Goal: Task Accomplishment & Management: Use online tool/utility

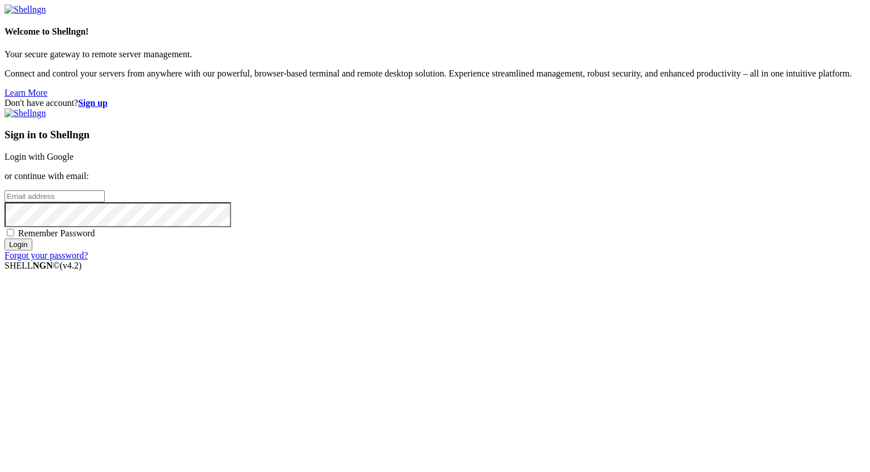
type input "[PERSON_NAME][EMAIL_ADDRESS][DOMAIN_NAME]"
click at [32, 250] on input "Login" at bounding box center [19, 244] width 28 height 12
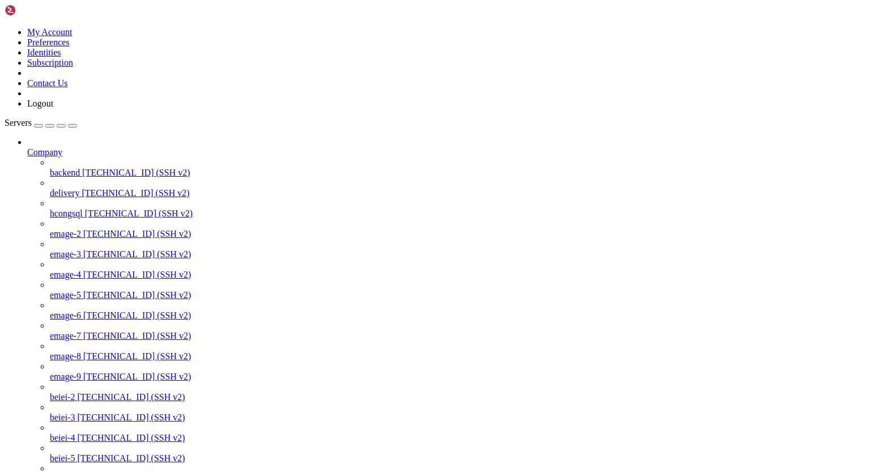
scroll to position [586, 0]
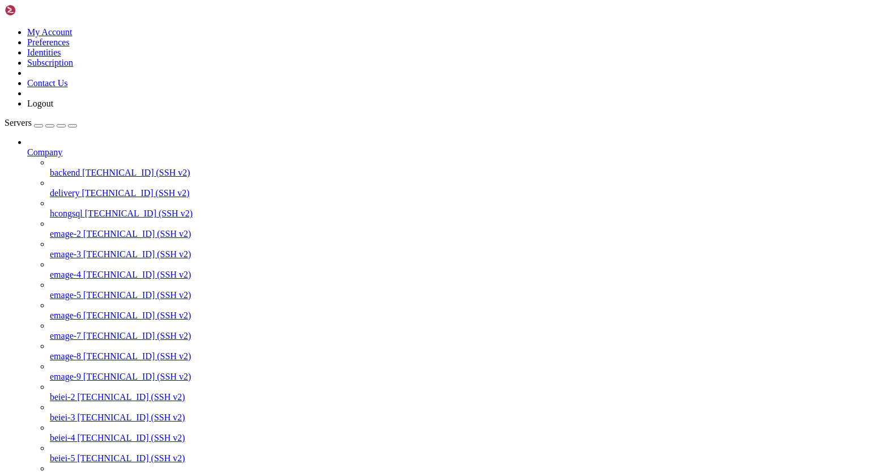
drag, startPoint x: 146, startPoint y: 1336, endPoint x: 112, endPoint y: 1332, distance: 33.6
drag, startPoint x: 10, startPoint y: 1414, endPoint x: 231, endPoint y: 1416, distance: 220.4
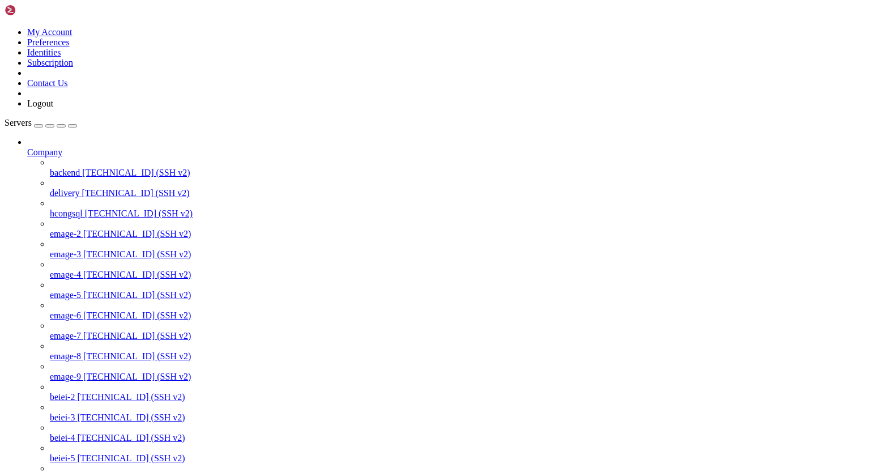
drag, startPoint x: 10, startPoint y: 1413, endPoint x: 147, endPoint y: 1417, distance: 137.1
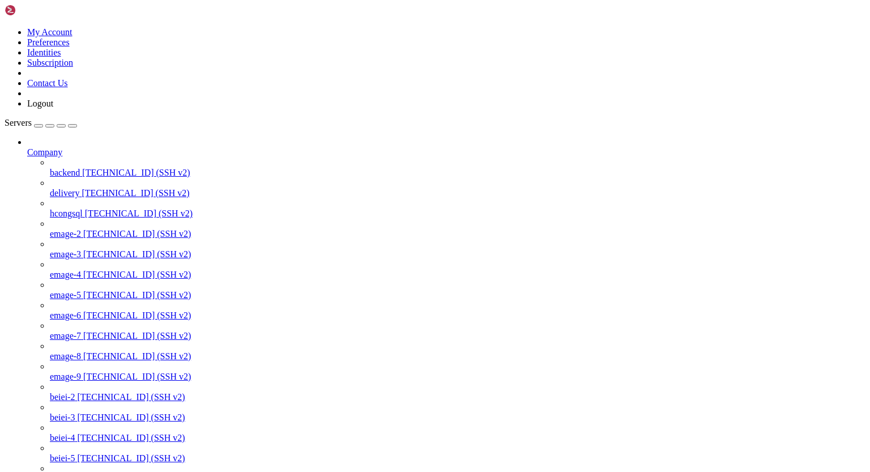
drag, startPoint x: 143, startPoint y: 1141, endPoint x: 105, endPoint y: 1144, distance: 37.5
drag, startPoint x: 109, startPoint y: 1267, endPoint x: 211, endPoint y: 1290, distance: 104.6
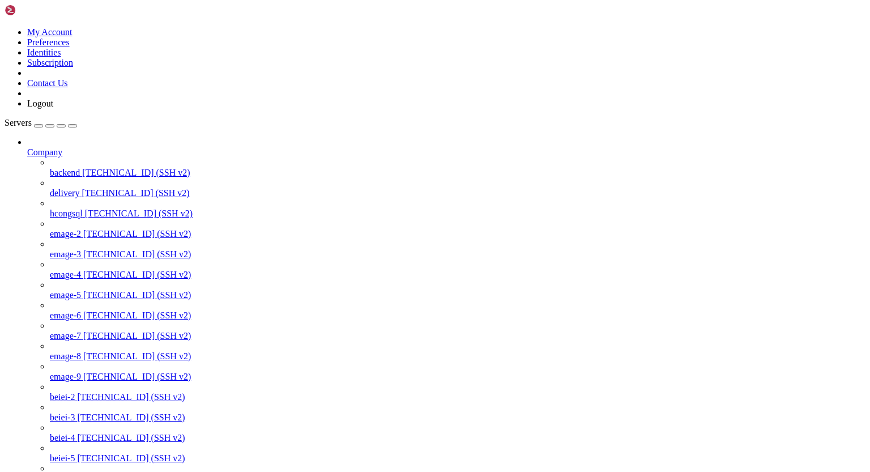
scroll to position [6882, 0]
drag, startPoint x: 10, startPoint y: 1201, endPoint x: 67, endPoint y: 1253, distance: 76.6
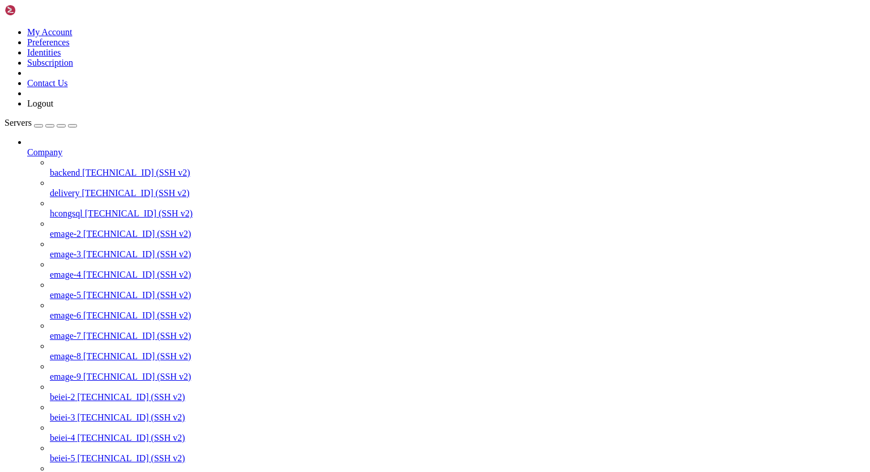
scroll to position [12451, 0]
drag, startPoint x: 147, startPoint y: 1396, endPoint x: 228, endPoint y: 1439, distance: 92.5
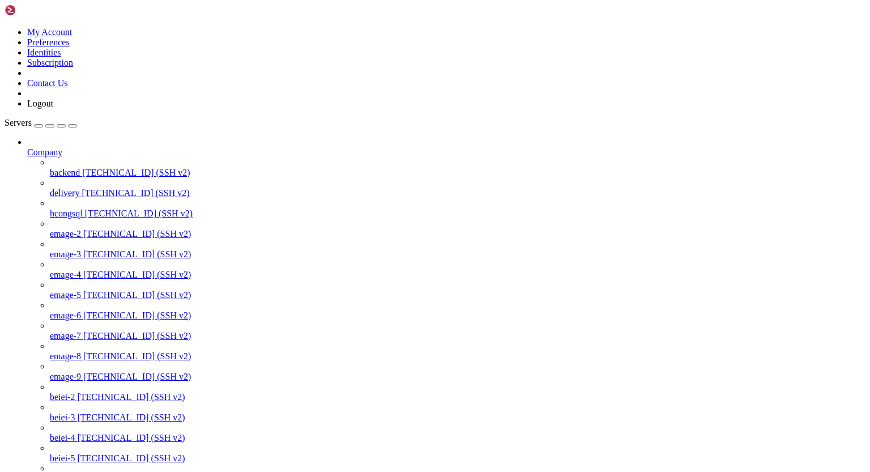
scroll to position [9466, 0]
drag, startPoint x: 128, startPoint y: 1260, endPoint x: 322, endPoint y: 1254, distance: 194.4
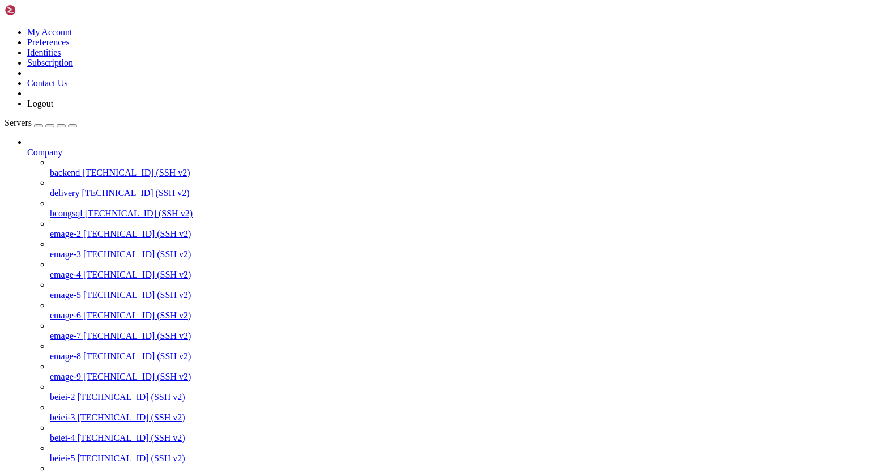
scroll to position [58, 0]
drag, startPoint x: 150, startPoint y: 1527, endPoint x: 268, endPoint y: 1566, distance: 125.2
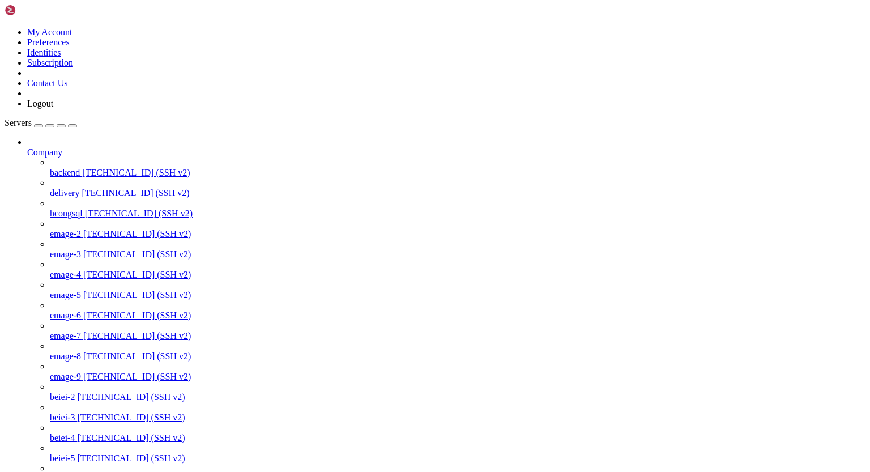
scroll to position [10968, 0]
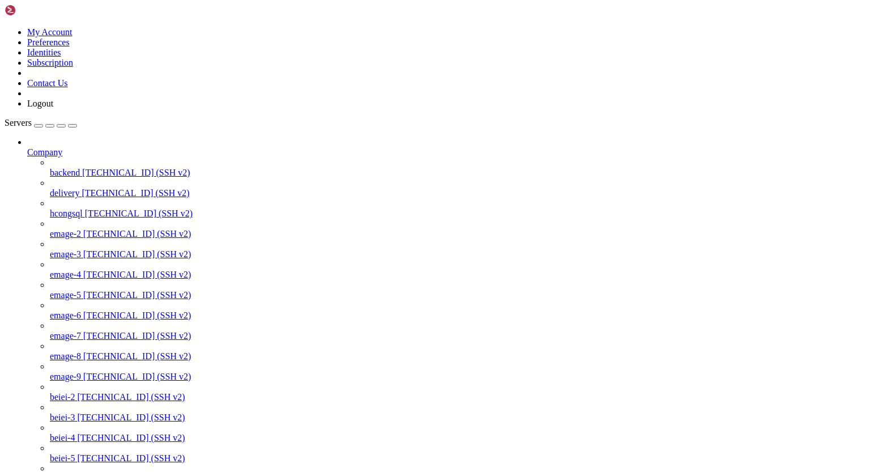
drag, startPoint x: 10, startPoint y: 1098, endPoint x: 126, endPoint y: 1214, distance: 164.2
drag, startPoint x: 9, startPoint y: 1088, endPoint x: 82, endPoint y: 1216, distance: 146.9
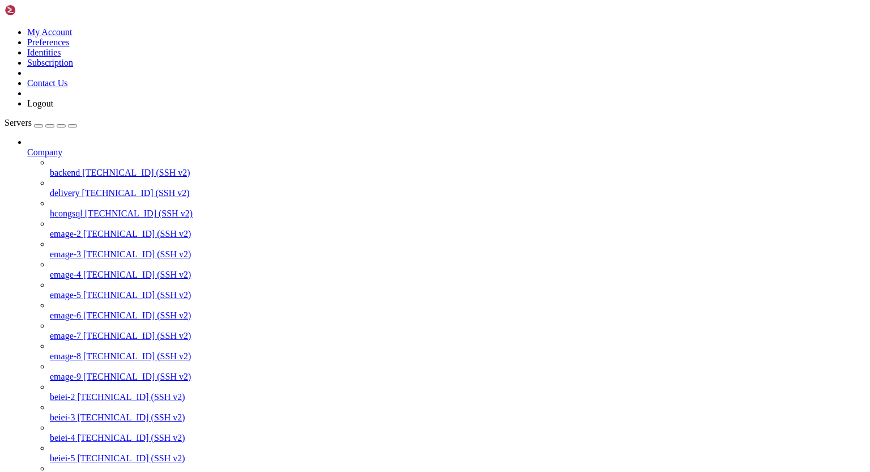
scroll to position [33587, 0]
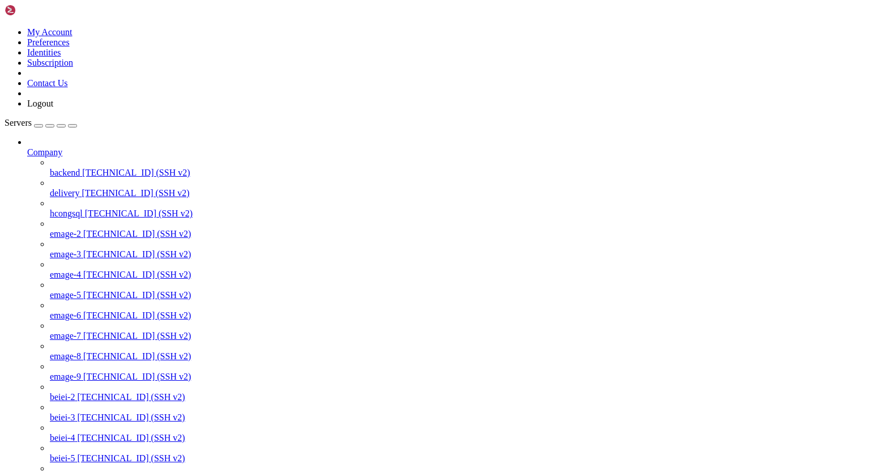
scroll to position [40921, 0]
drag, startPoint x: 211, startPoint y: 1311, endPoint x: 246, endPoint y: 1308, distance: 35.2
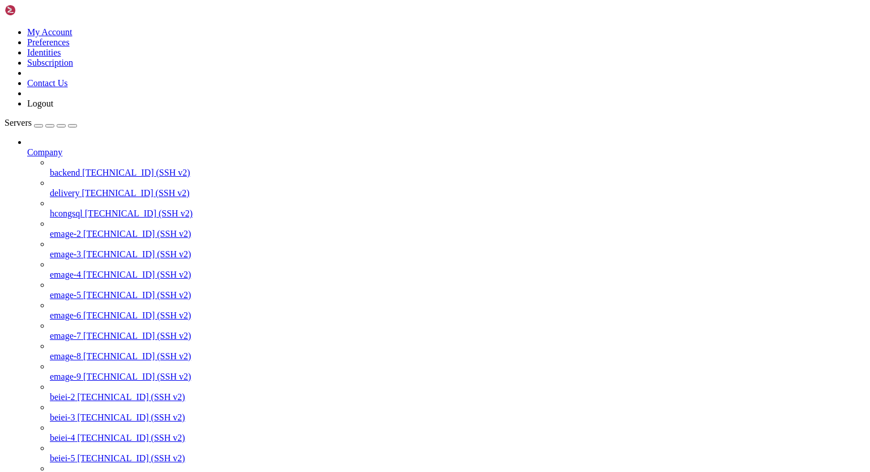
scroll to position [45593, 0]
drag, startPoint x: 93, startPoint y: 1290, endPoint x: 248, endPoint y: 1286, distance: 155.3
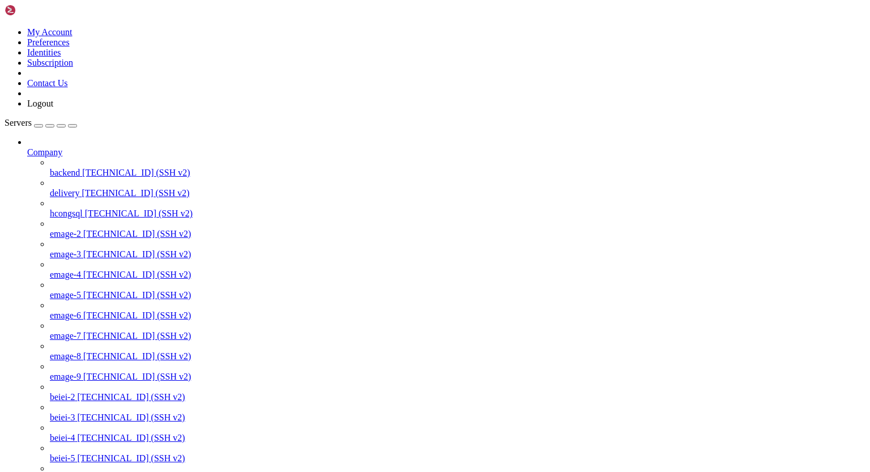
scroll to position [46481, 0]
drag, startPoint x: 10, startPoint y: 1175, endPoint x: 380, endPoint y: 1442, distance: 455.9
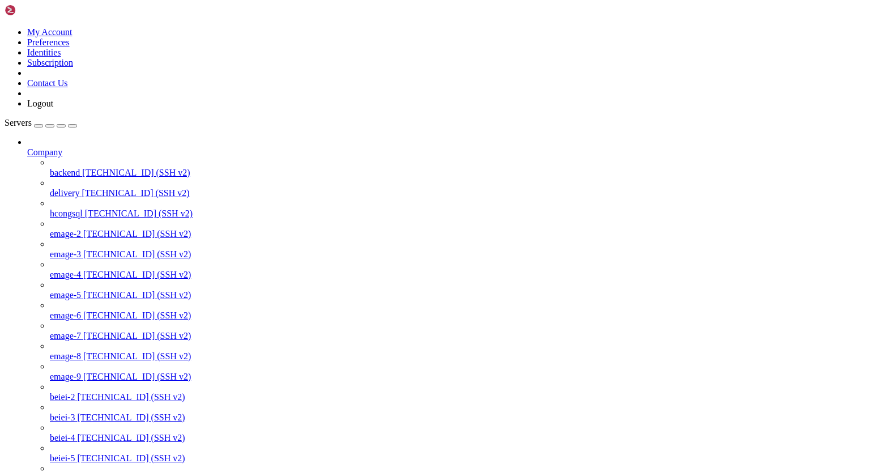
scroll to position [49755, 0]
